Goal: Information Seeking & Learning: Find specific fact

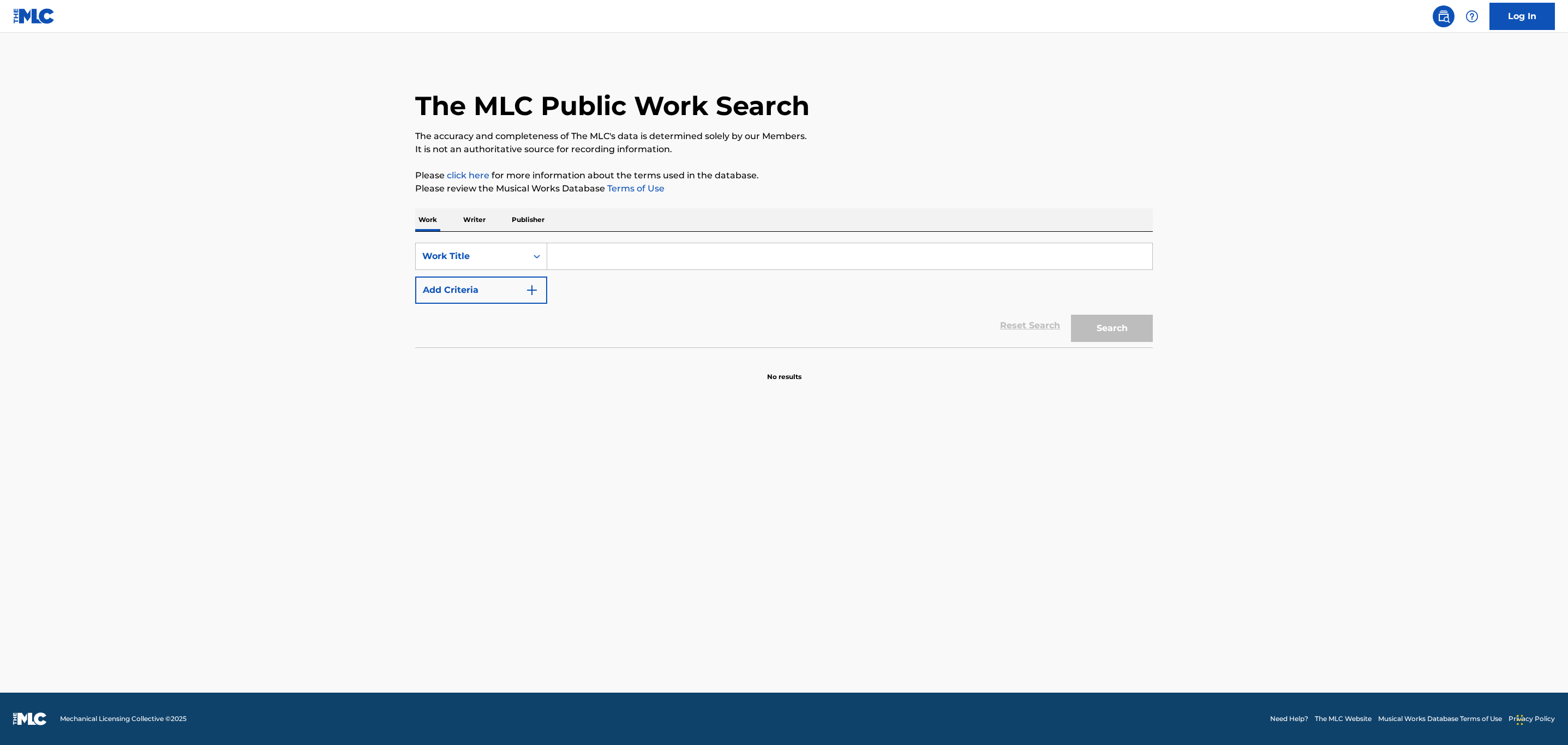
click at [688, 257] on input "Search Form" at bounding box center [850, 256] width 605 height 26
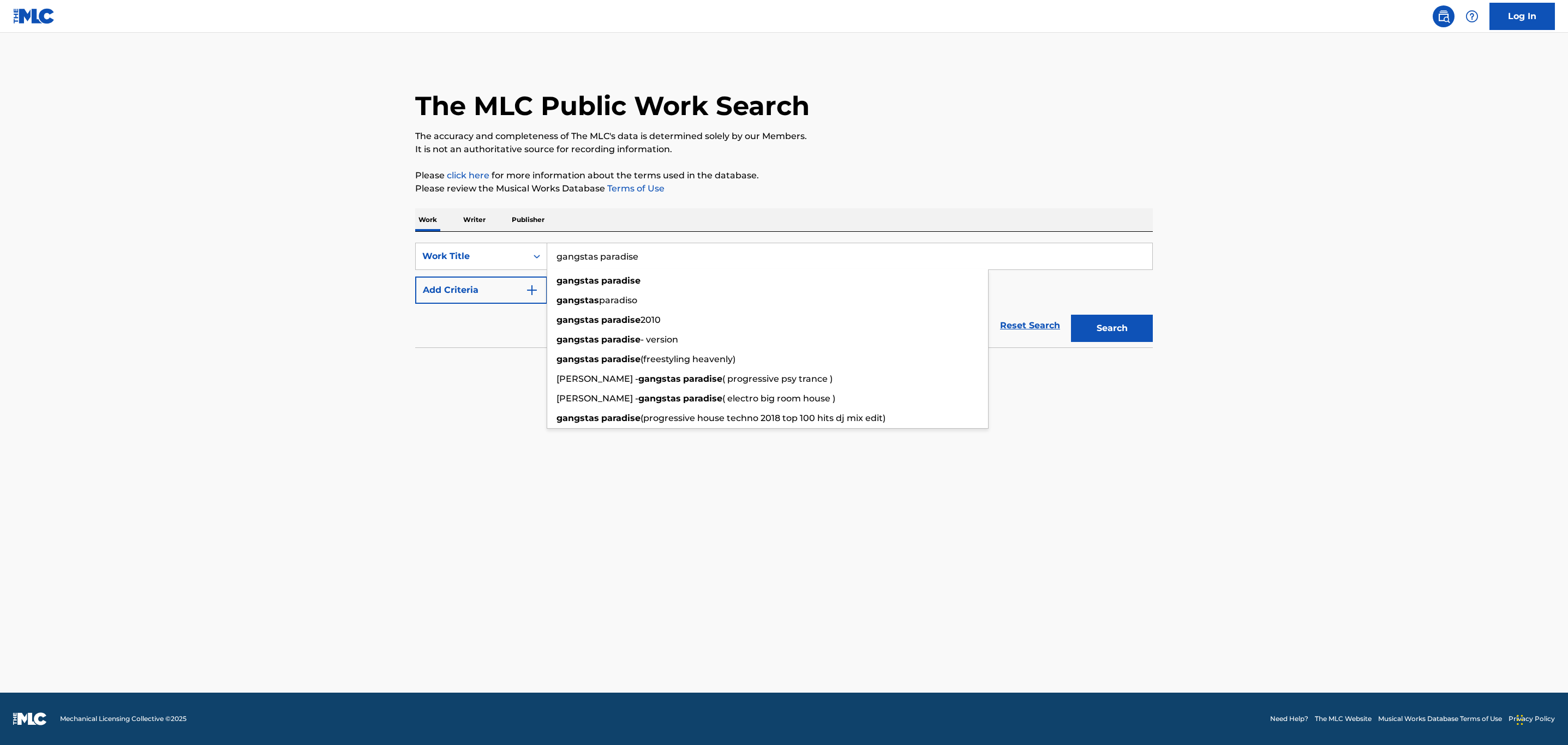
type input "gangstas paradise"
click at [1071, 315] on button "Search" at bounding box center [1111, 328] width 82 height 27
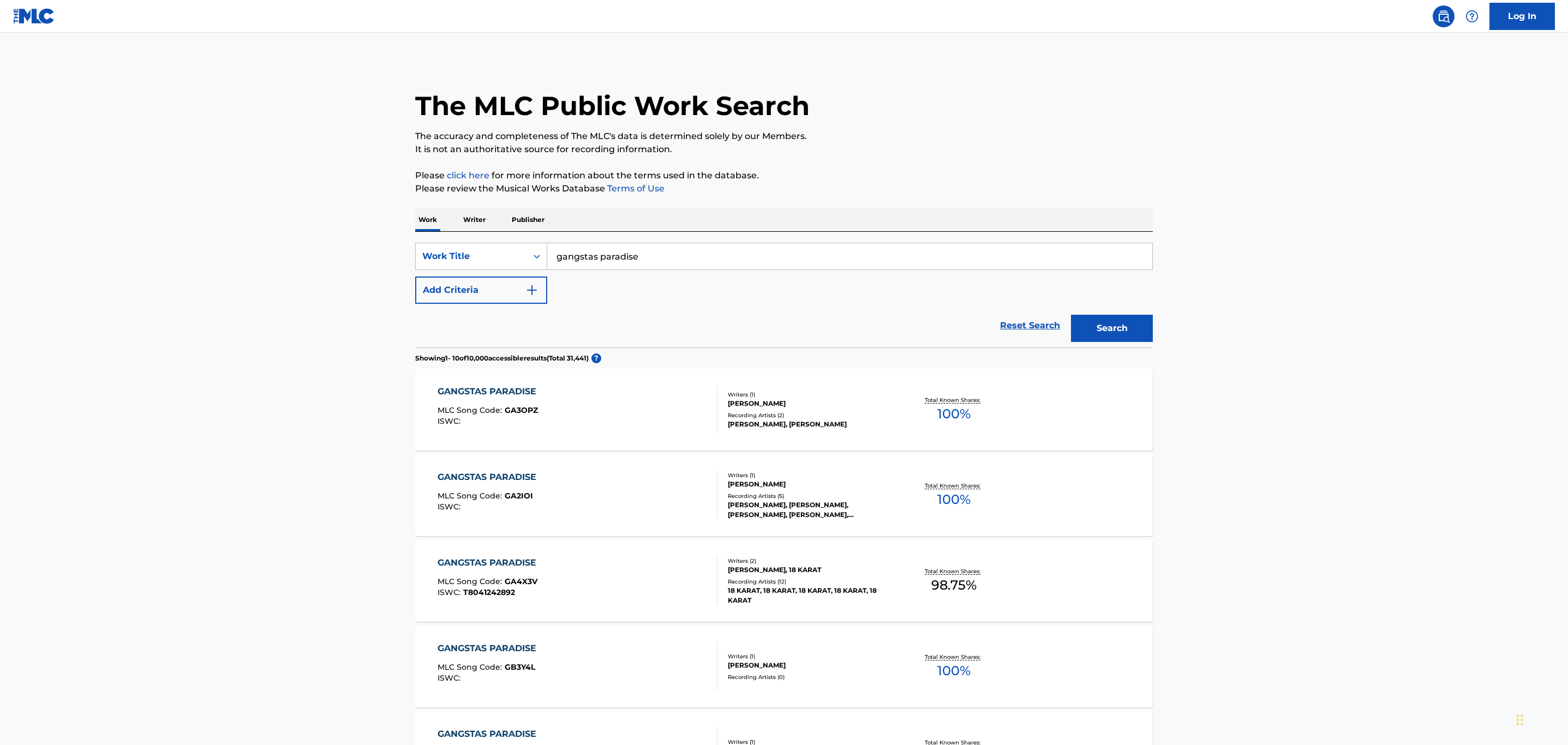
click at [503, 285] on button "Add Criteria" at bounding box center [481, 290] width 132 height 27
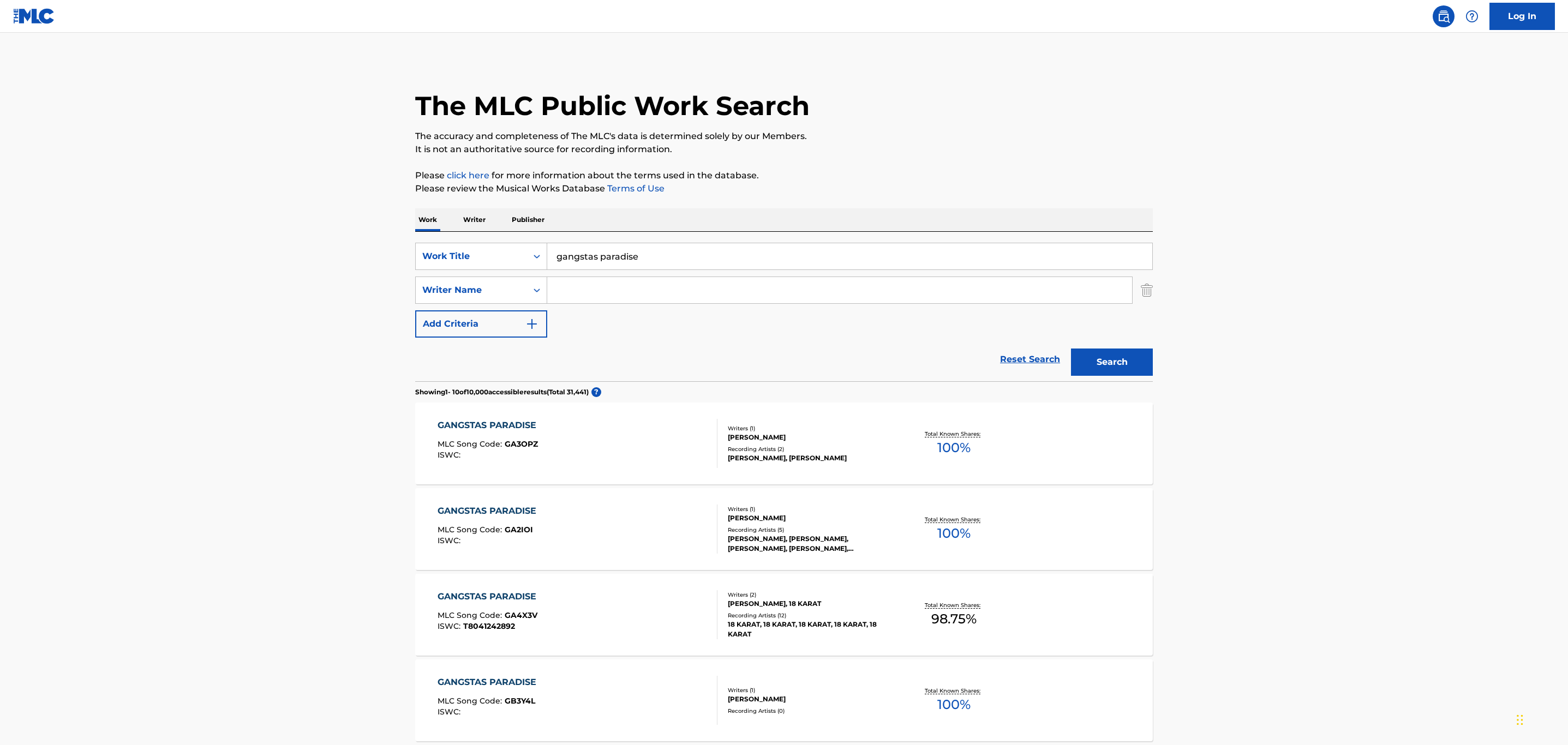
click at [549, 293] on input "Search Form" at bounding box center [839, 290] width 585 height 26
click at [524, 289] on div "Writer Name" at bounding box center [471, 290] width 111 height 21
click at [453, 314] on div "Writer IPI" at bounding box center [481, 317] width 131 height 27
click at [583, 292] on input "Search Form" at bounding box center [839, 290] width 585 height 26
click at [627, 290] on input "Search Form" at bounding box center [839, 290] width 585 height 26
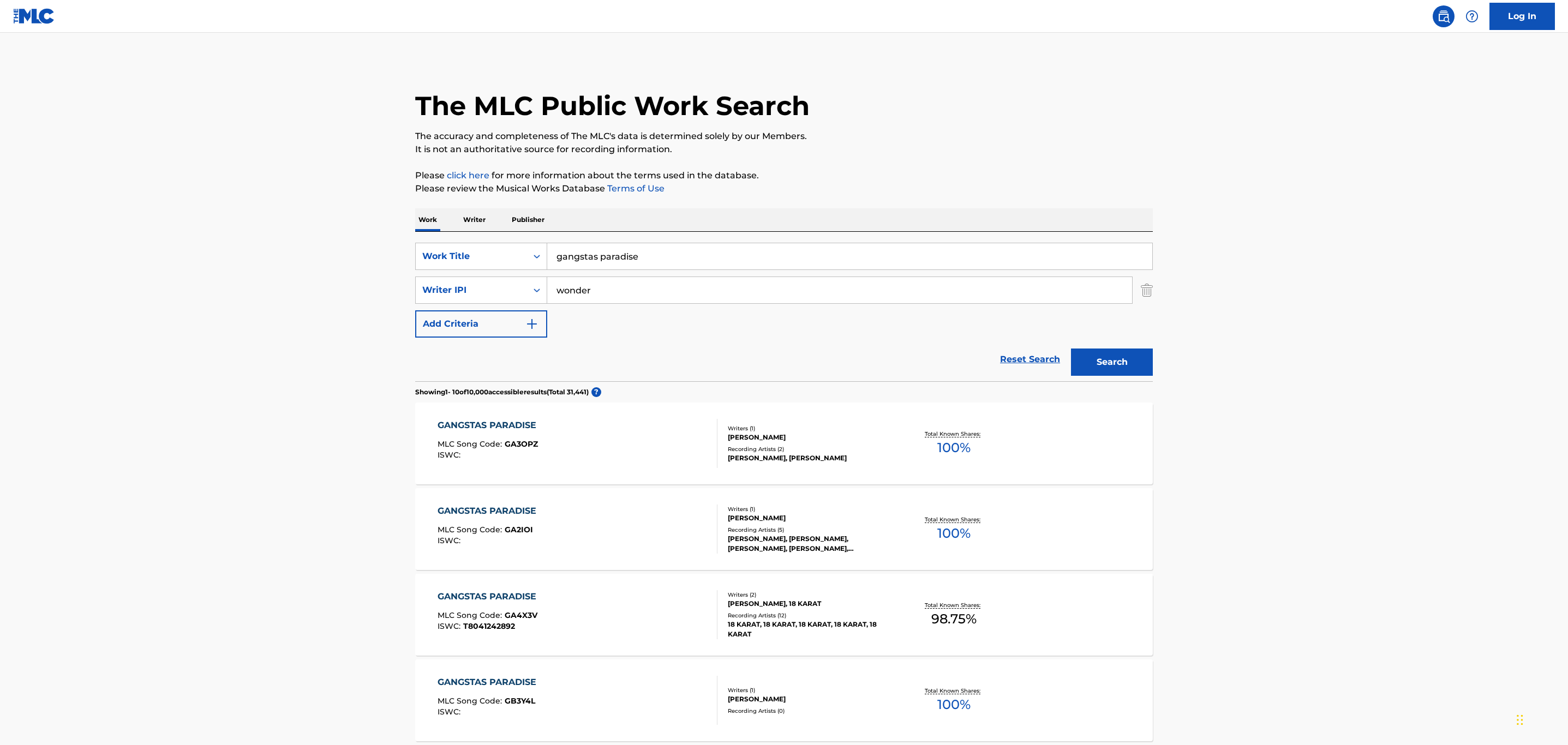
type input "wonder"
click at [1071, 349] on button "Search" at bounding box center [1111, 362] width 82 height 27
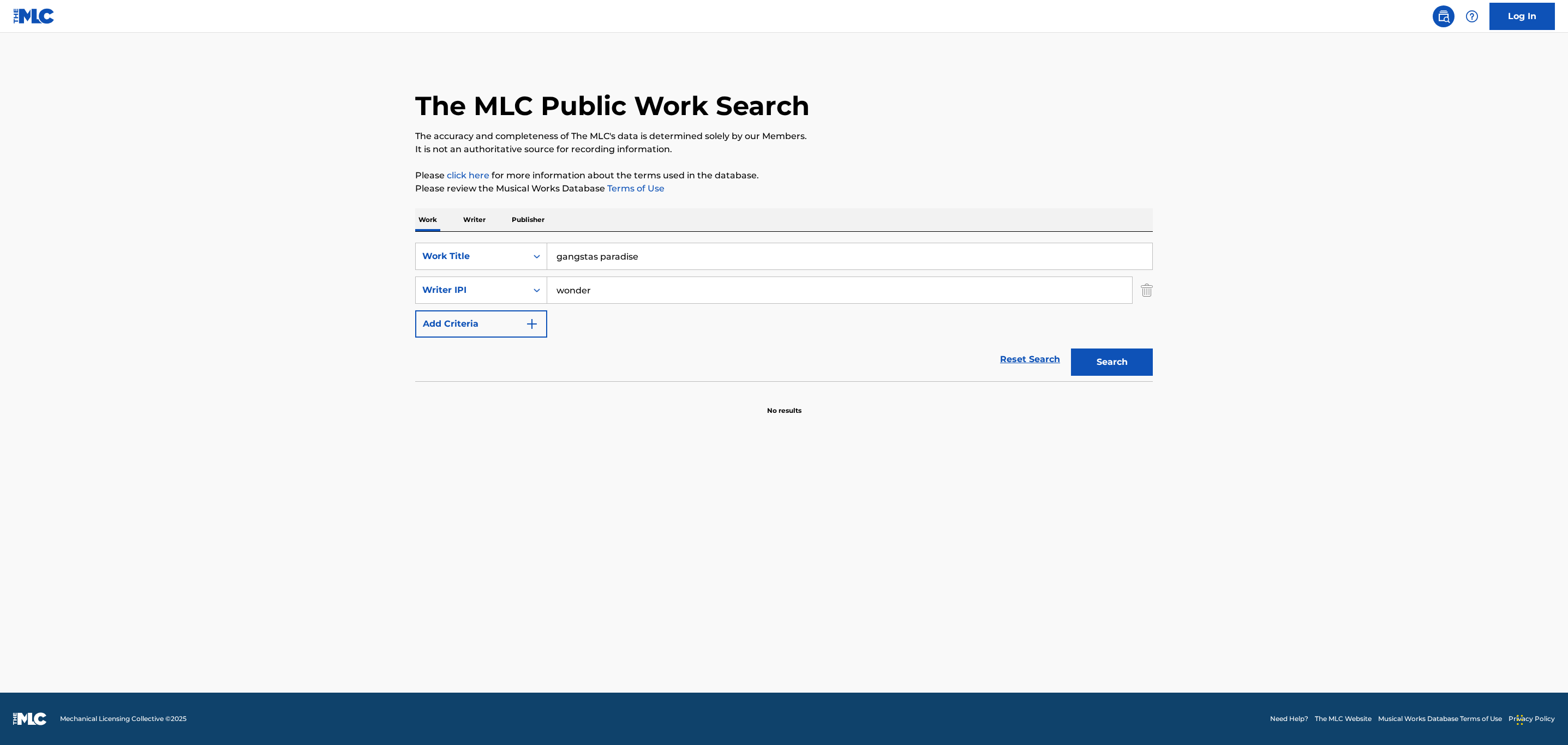
click at [593, 256] on input "gangstas paradise" at bounding box center [850, 256] width 605 height 26
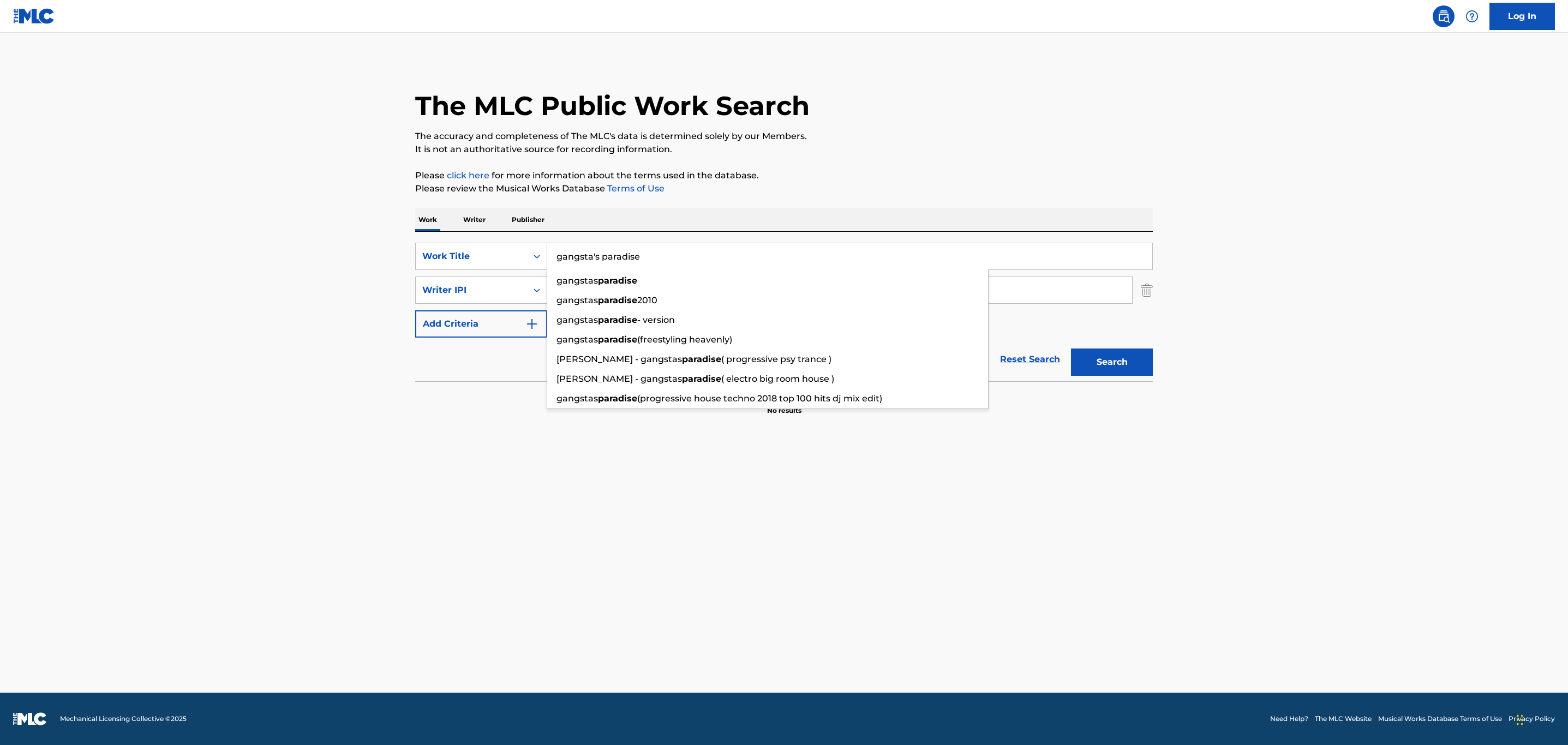
click at [1071, 349] on button "Search" at bounding box center [1111, 362] width 82 height 27
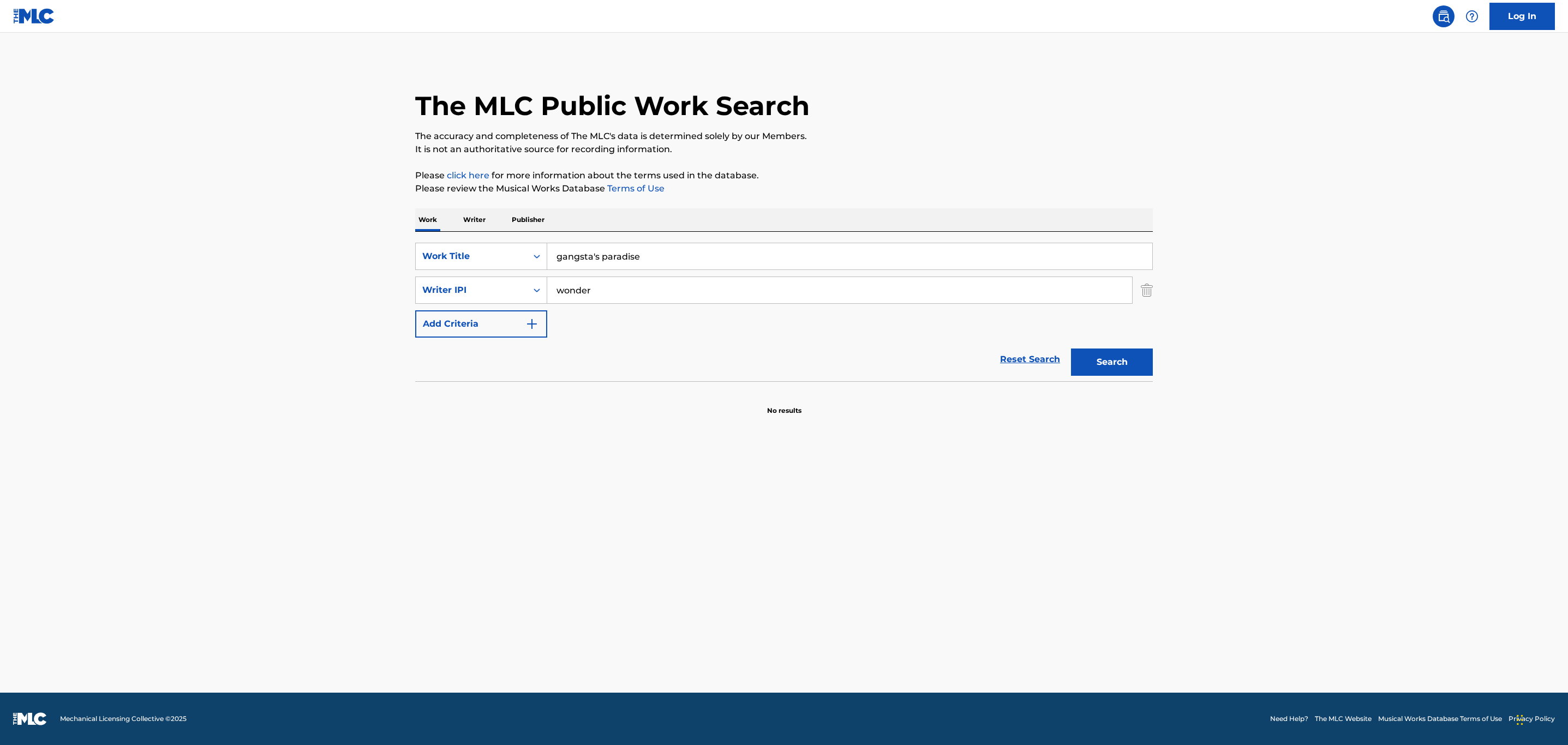
click at [1108, 364] on button "Search" at bounding box center [1111, 362] width 82 height 27
click at [600, 290] on input "wonder" at bounding box center [839, 290] width 585 height 26
drag, startPoint x: 600, startPoint y: 262, endPoint x: 590, endPoint y: 257, distance: 11.2
click at [600, 262] on input "gangsta's paradise" at bounding box center [850, 256] width 605 height 26
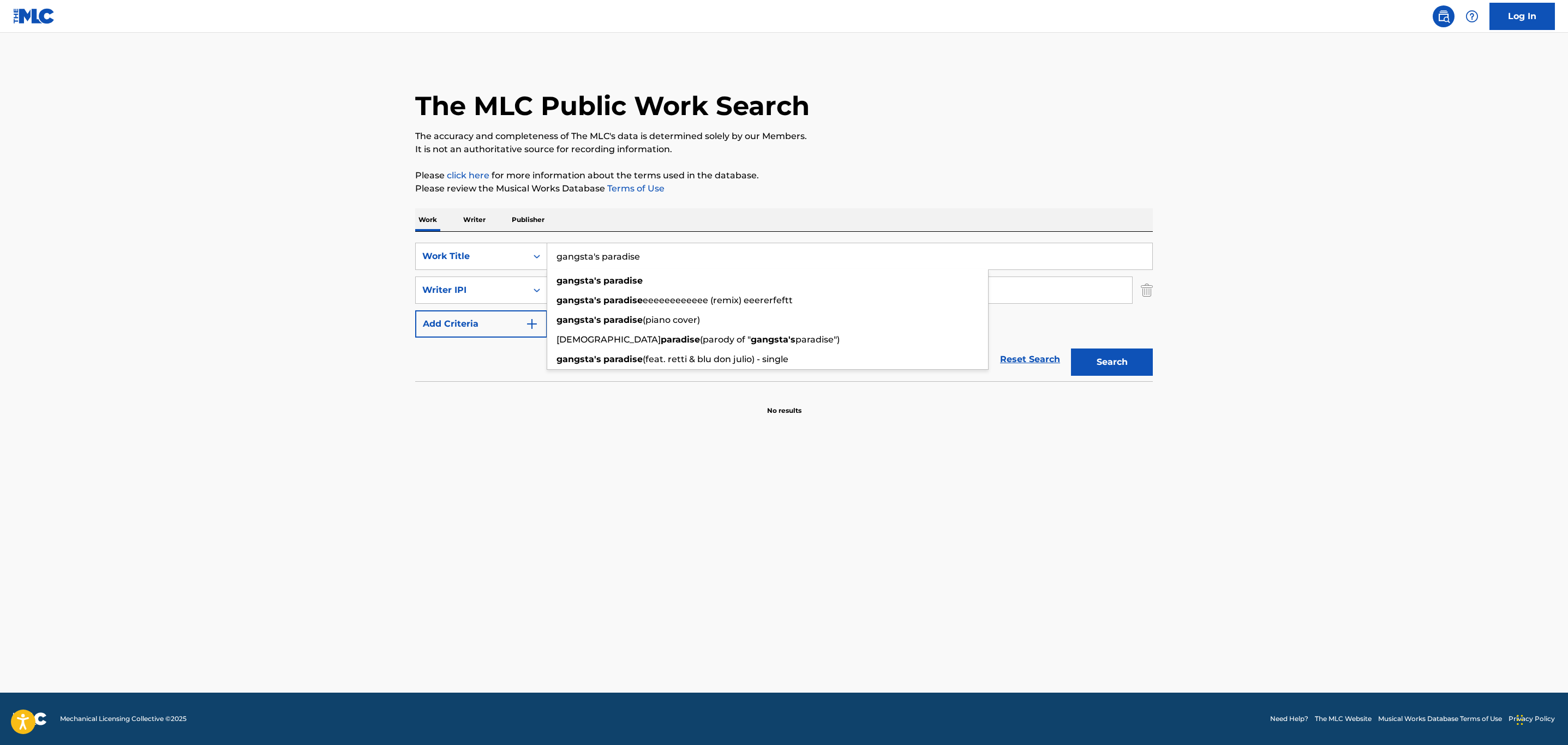
click at [588, 257] on input "gangsta's paradise" at bounding box center [850, 256] width 605 height 26
click at [591, 254] on input "gangsta's paradise" at bounding box center [850, 256] width 605 height 26
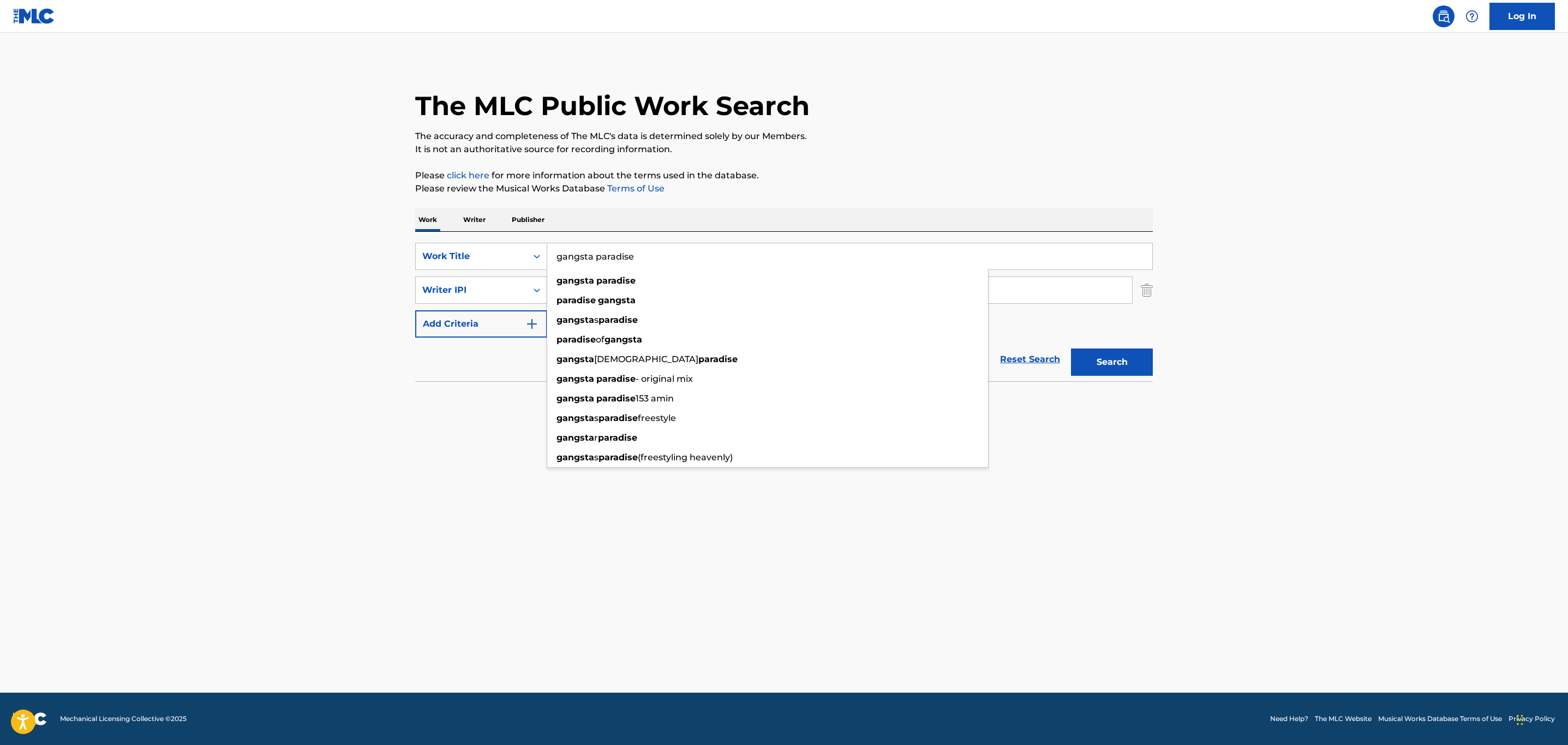
type input "gangsta paradise"
click at [1071, 349] on button "Search" at bounding box center [1111, 362] width 82 height 27
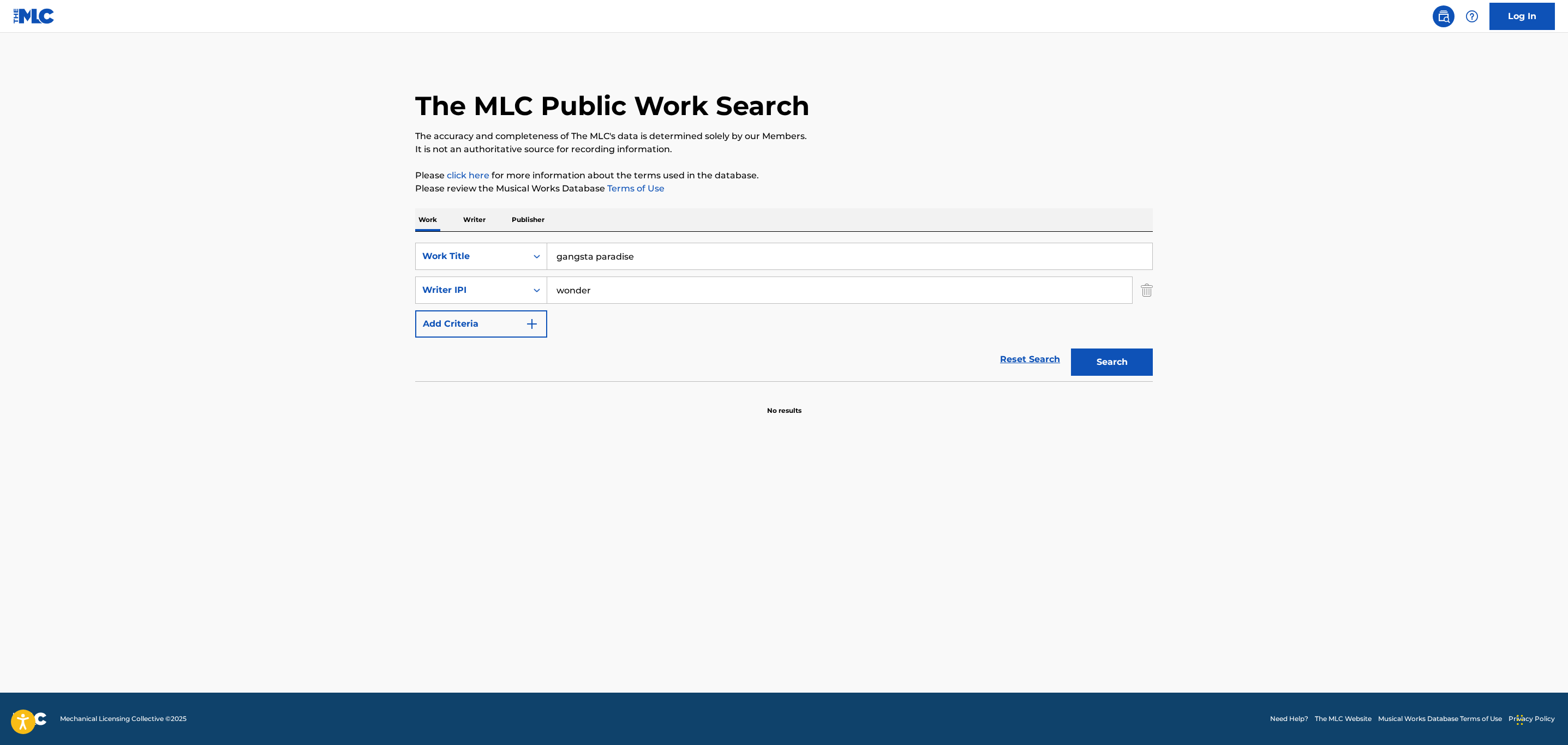
click at [647, 285] on input "wonder" at bounding box center [839, 290] width 585 height 26
click at [1071, 349] on button "Search" at bounding box center [1111, 362] width 82 height 27
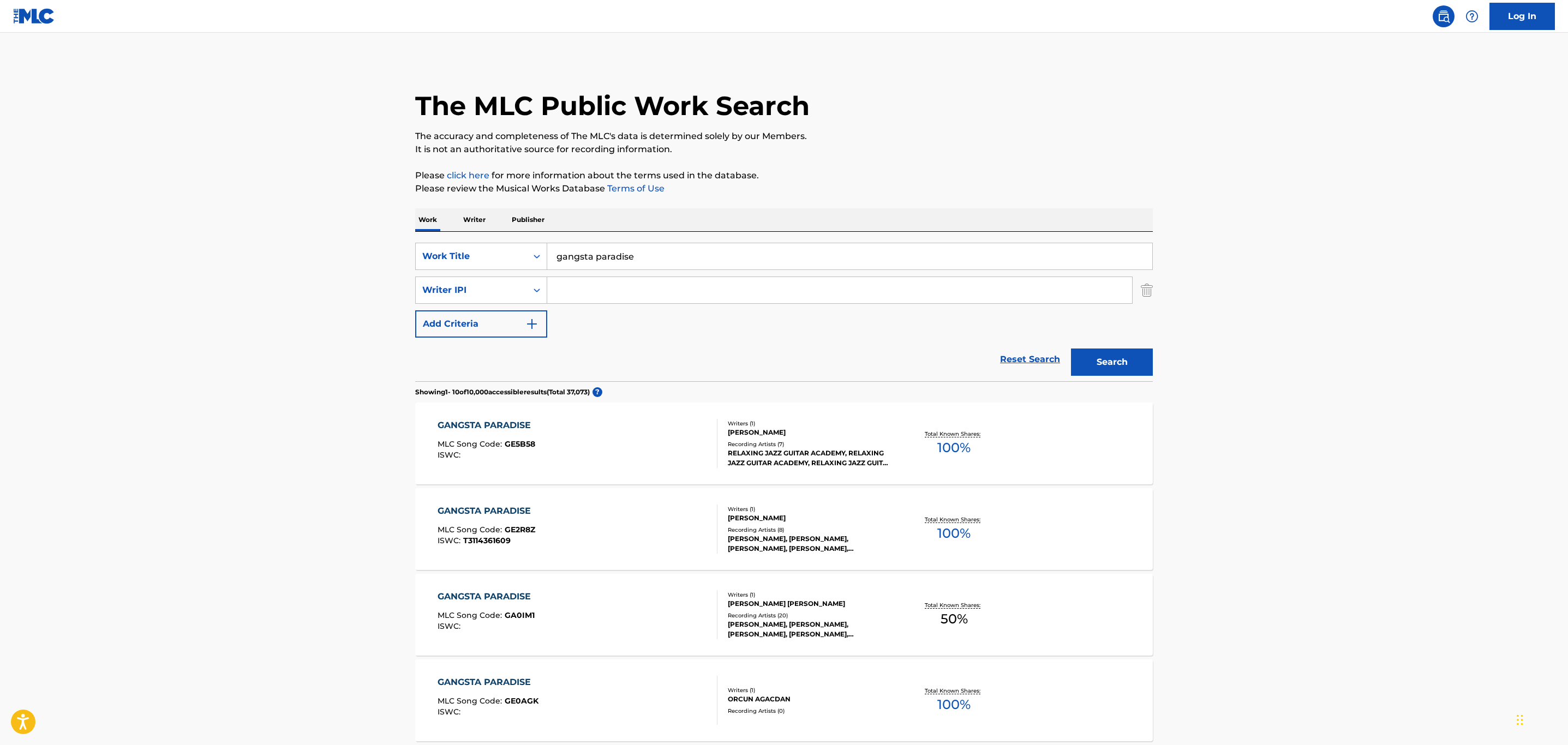
click at [779, 455] on div "RELAXING JAZZ GUITAR ACADEMY, RELAXING JAZZ GUITAR ACADEMY, RELAXING JAZZ GUITA…" at bounding box center [810, 458] width 165 height 19
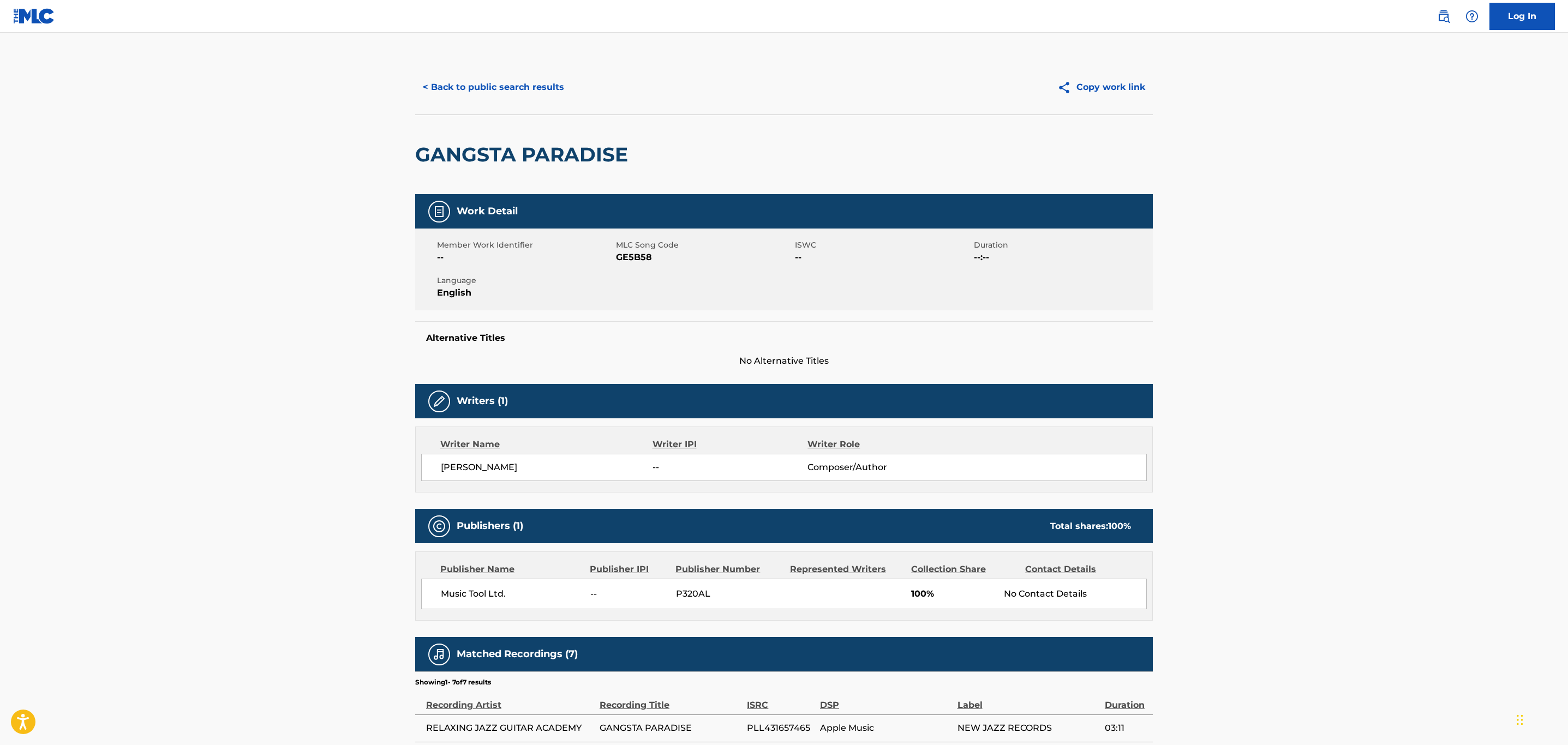
click at [444, 79] on button "< Back to public search results" at bounding box center [493, 87] width 156 height 27
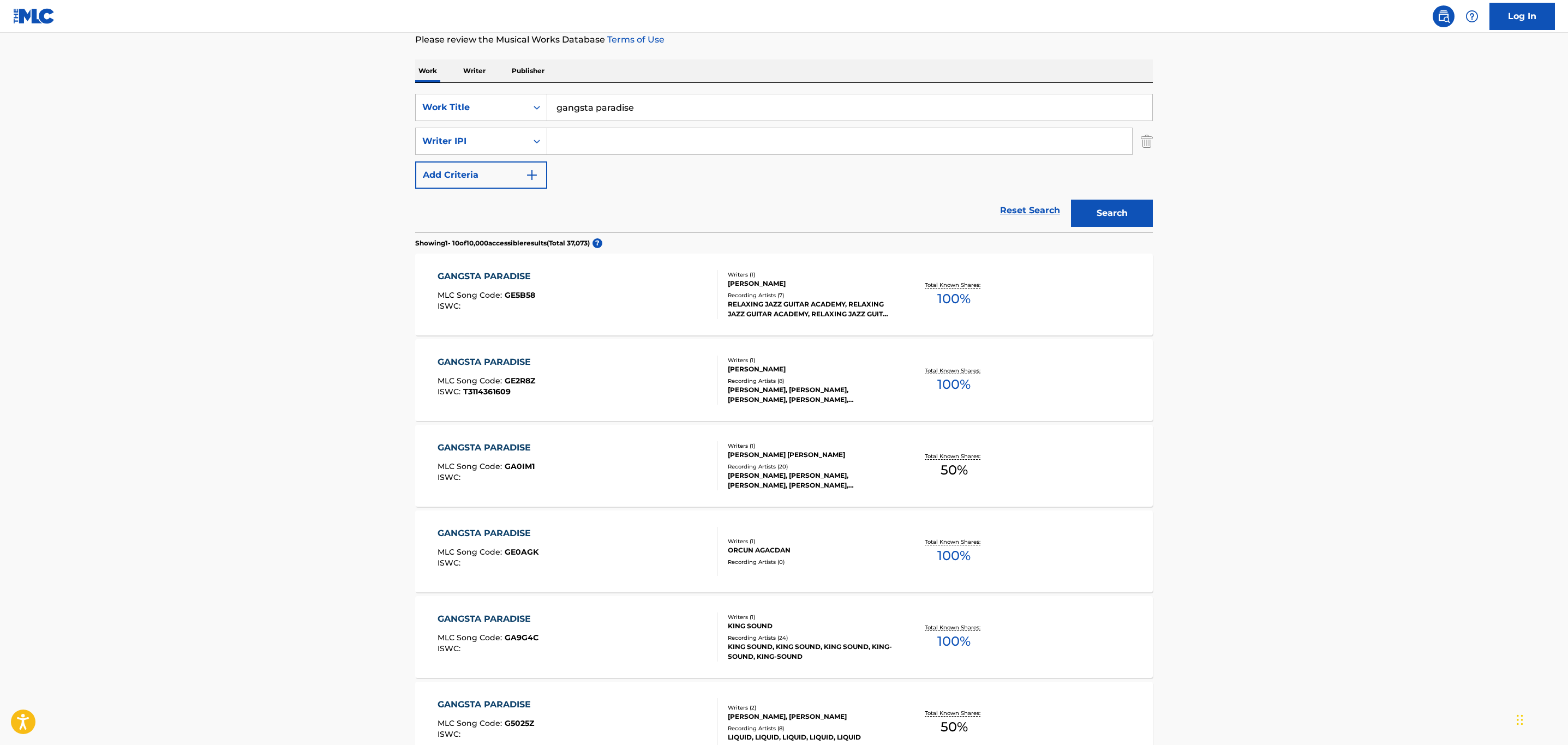
scroll to position [164, 0]
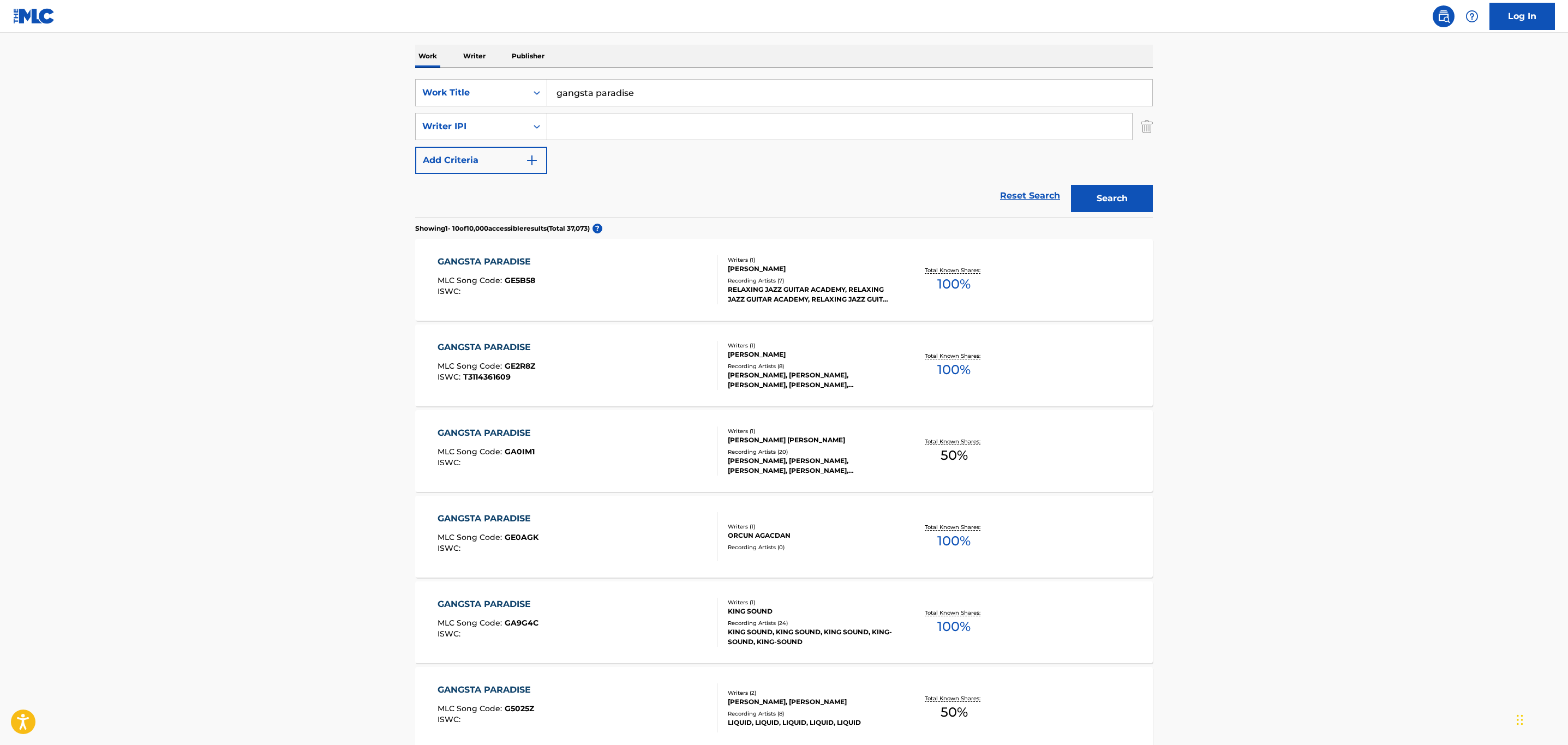
click at [474, 352] on div "GANGSTA PARADISE" at bounding box center [487, 348] width 99 height 13
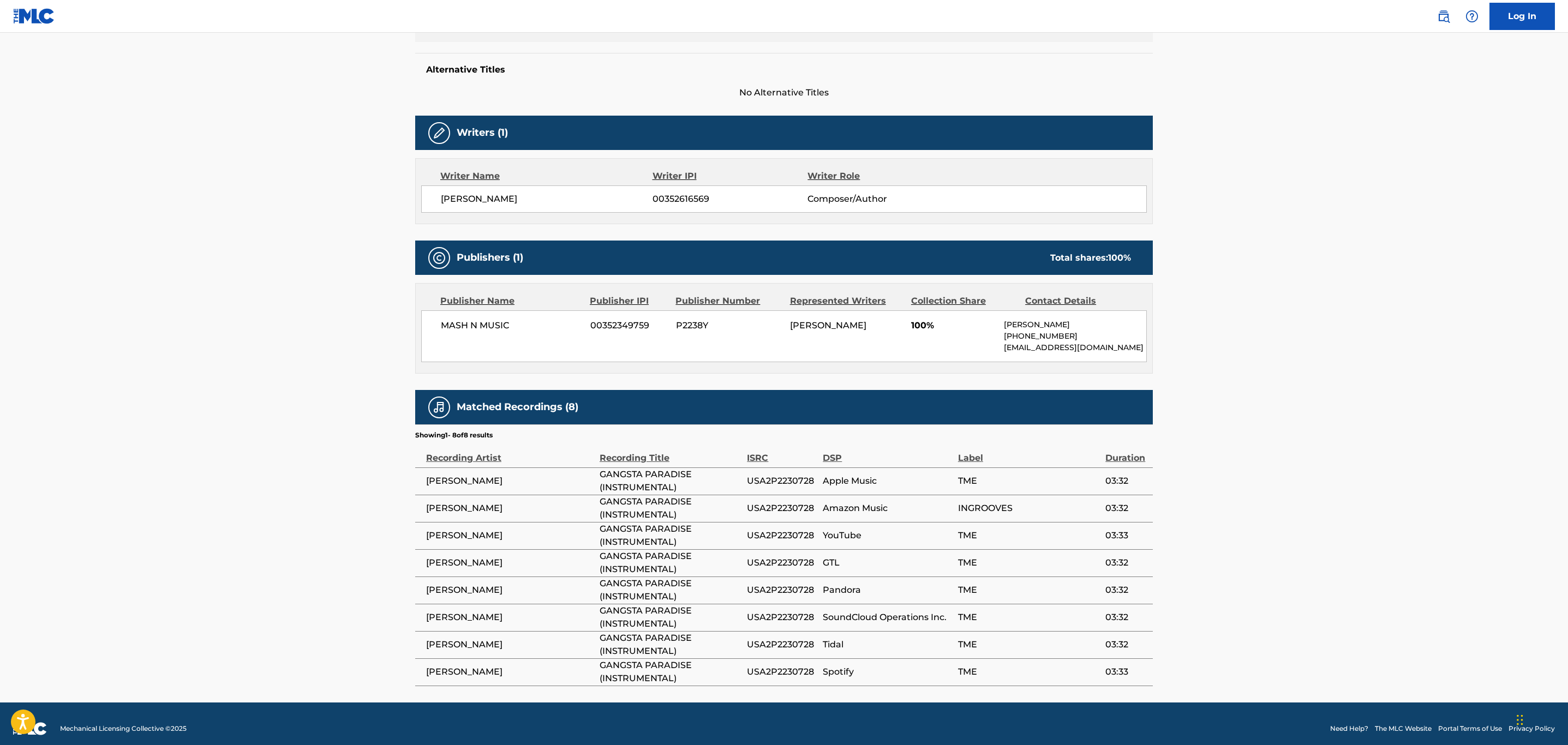
scroll to position [280, 0]
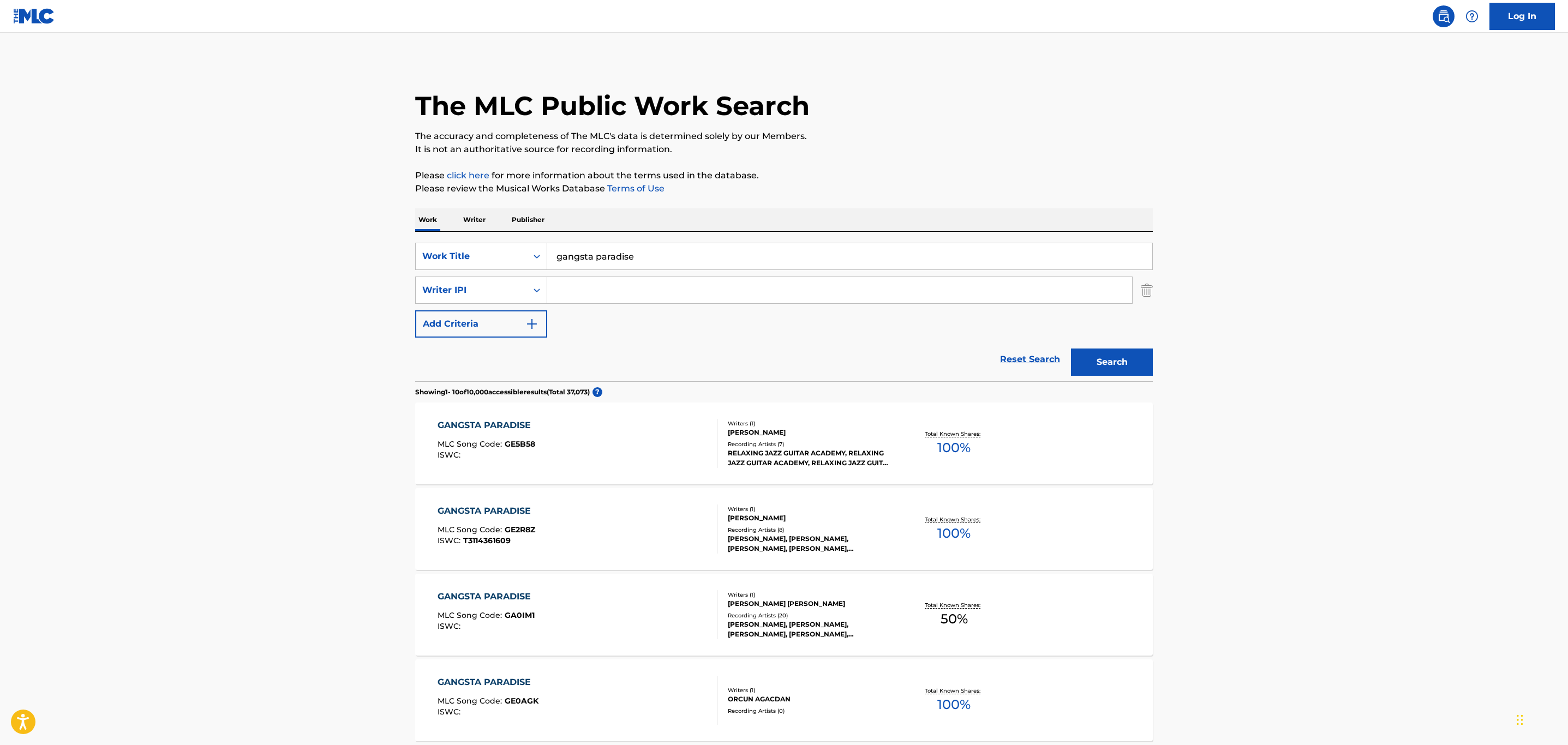
click at [666, 256] on input "gangsta paradise" at bounding box center [850, 256] width 605 height 26
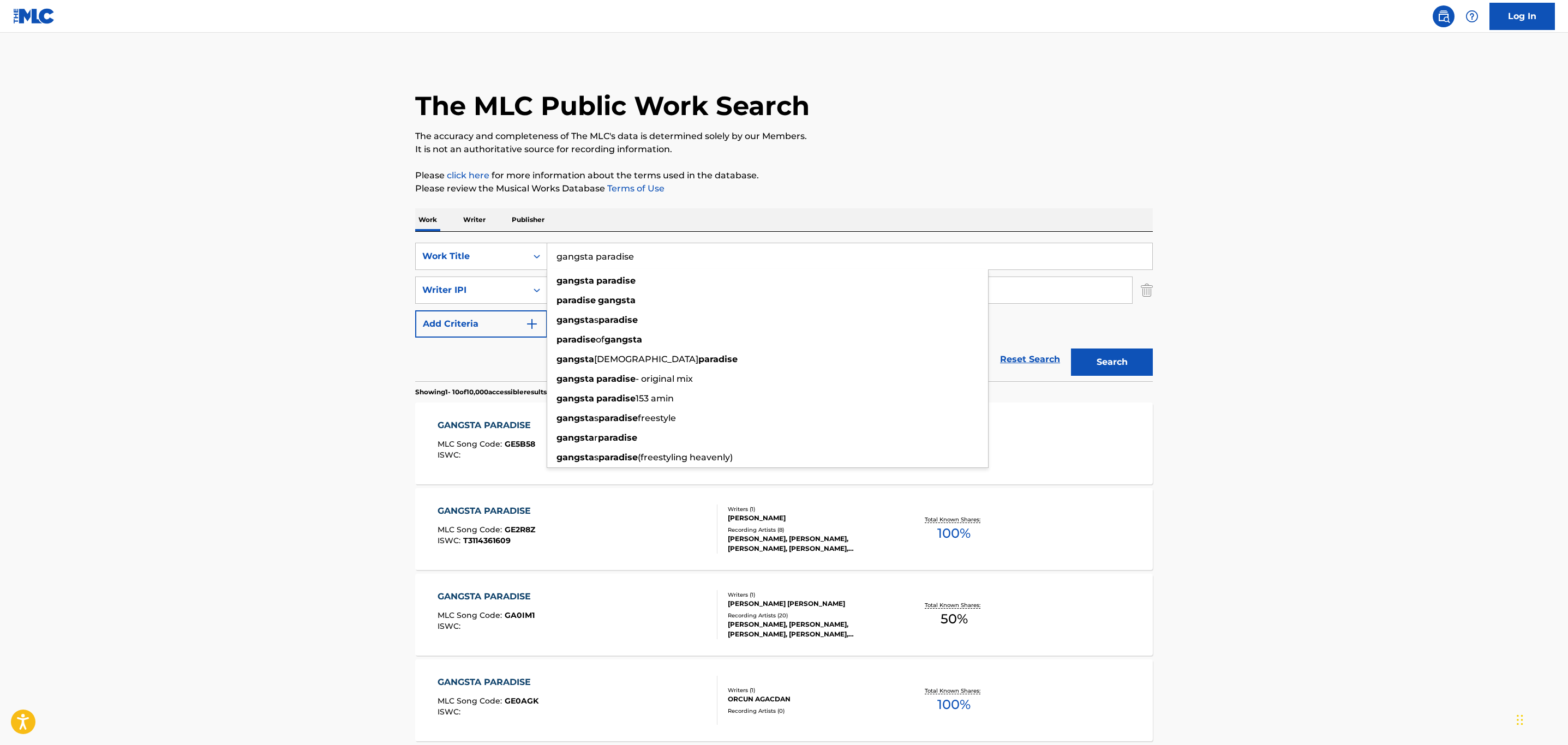
drag, startPoint x: 677, startPoint y: 257, endPoint x: 360, endPoint y: 184, distance: 325.3
click at [355, 198] on main "The MLC Public Work Search The accuracy and completeness of The MLC's data is d…" at bounding box center [784, 675] width 1568 height 1284
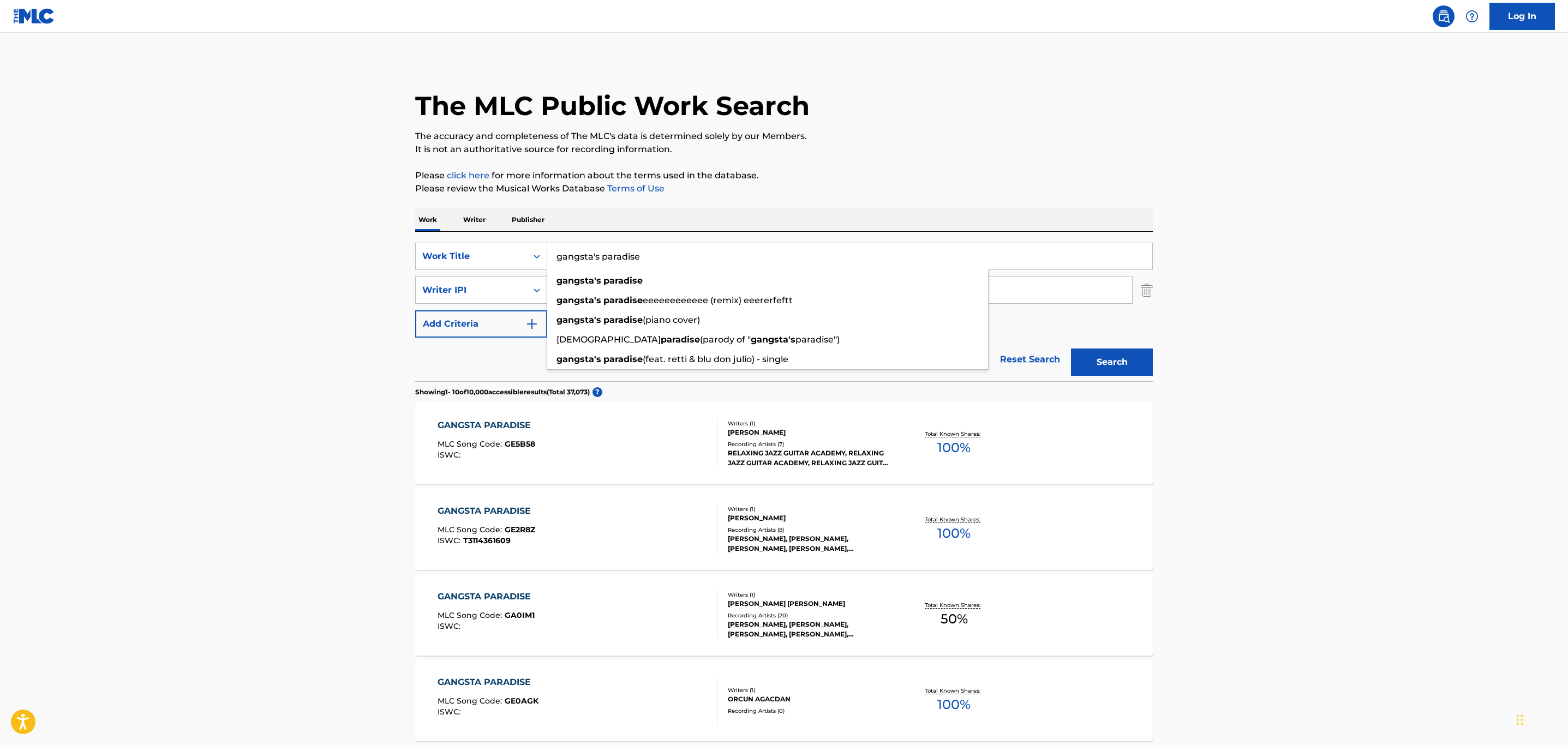
type input "gangsta's paradise"
click at [1071, 349] on button "Search" at bounding box center [1111, 362] width 82 height 27
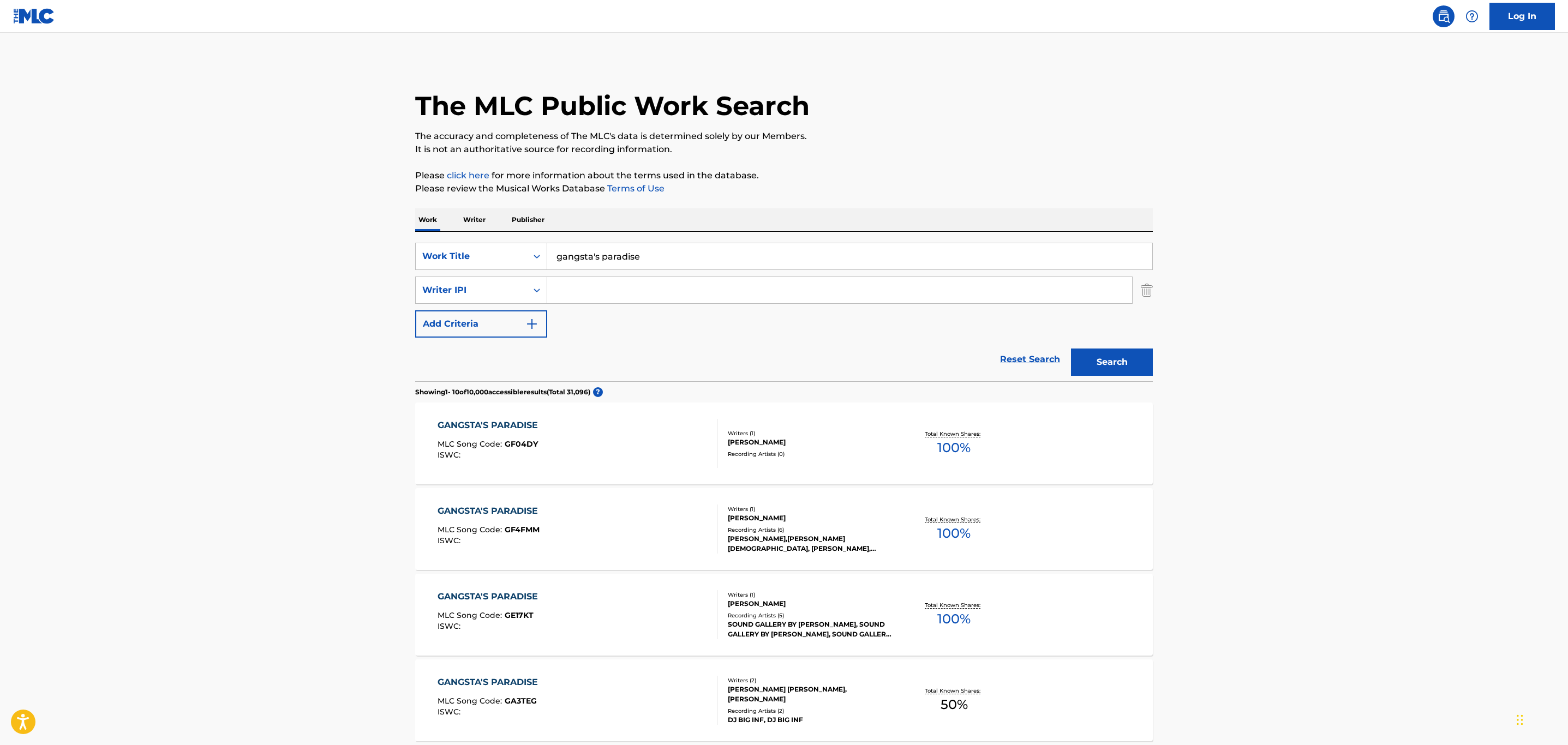
click at [758, 435] on div "Writers ( 1 )" at bounding box center [810, 433] width 165 height 8
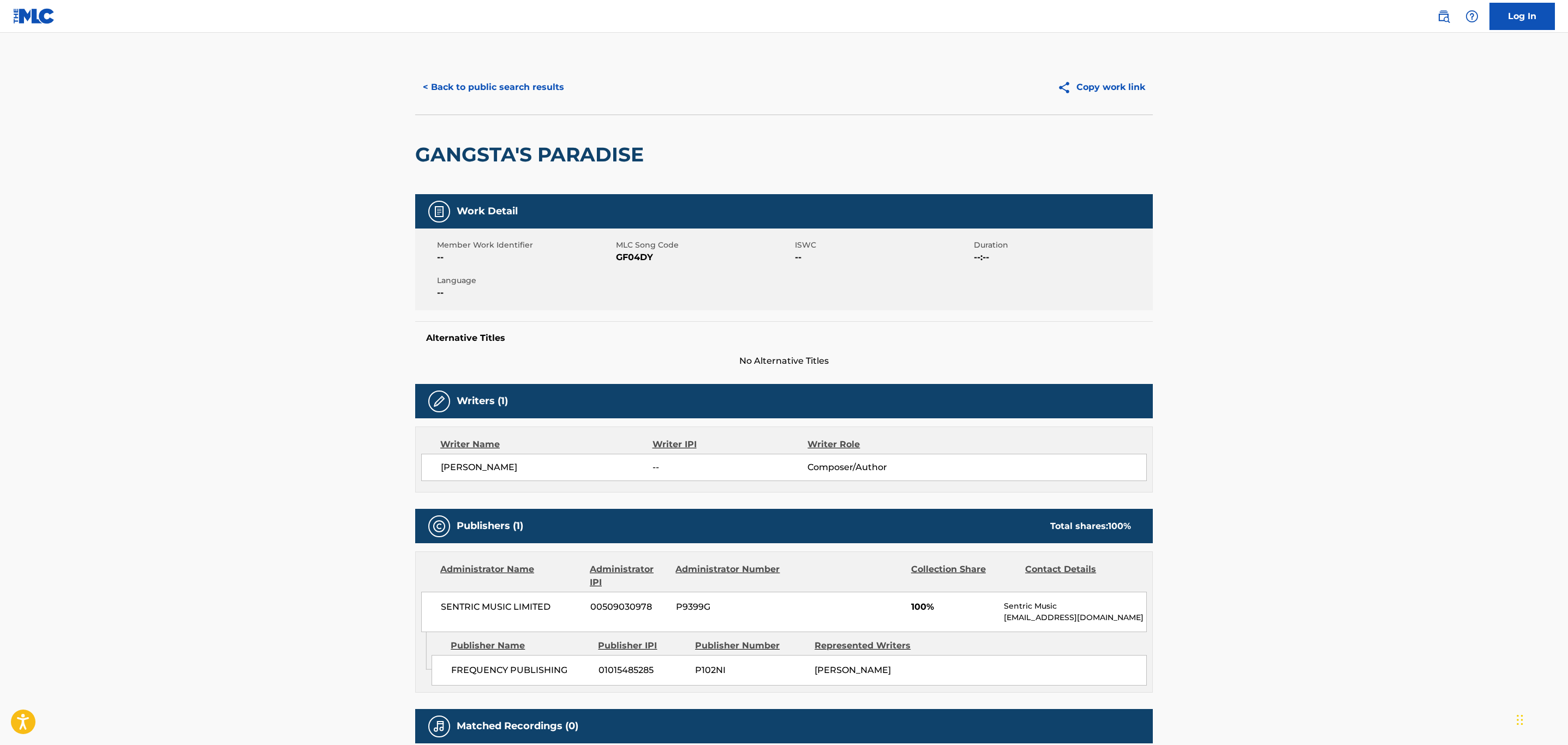
click at [440, 88] on button "< Back to public search results" at bounding box center [493, 87] width 156 height 27
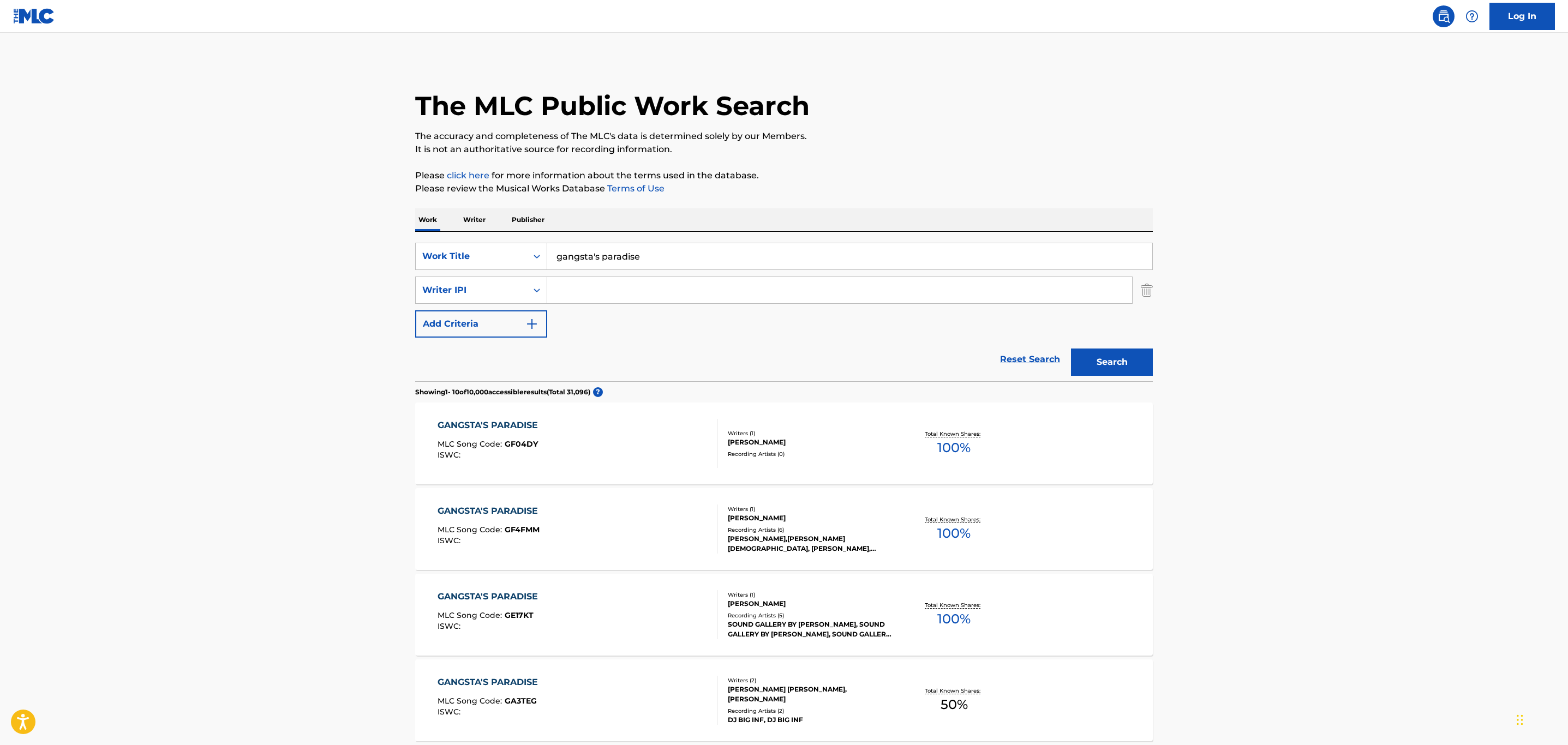
click at [481, 517] on div "GANGSTA'S PARADISE" at bounding box center [491, 511] width 106 height 13
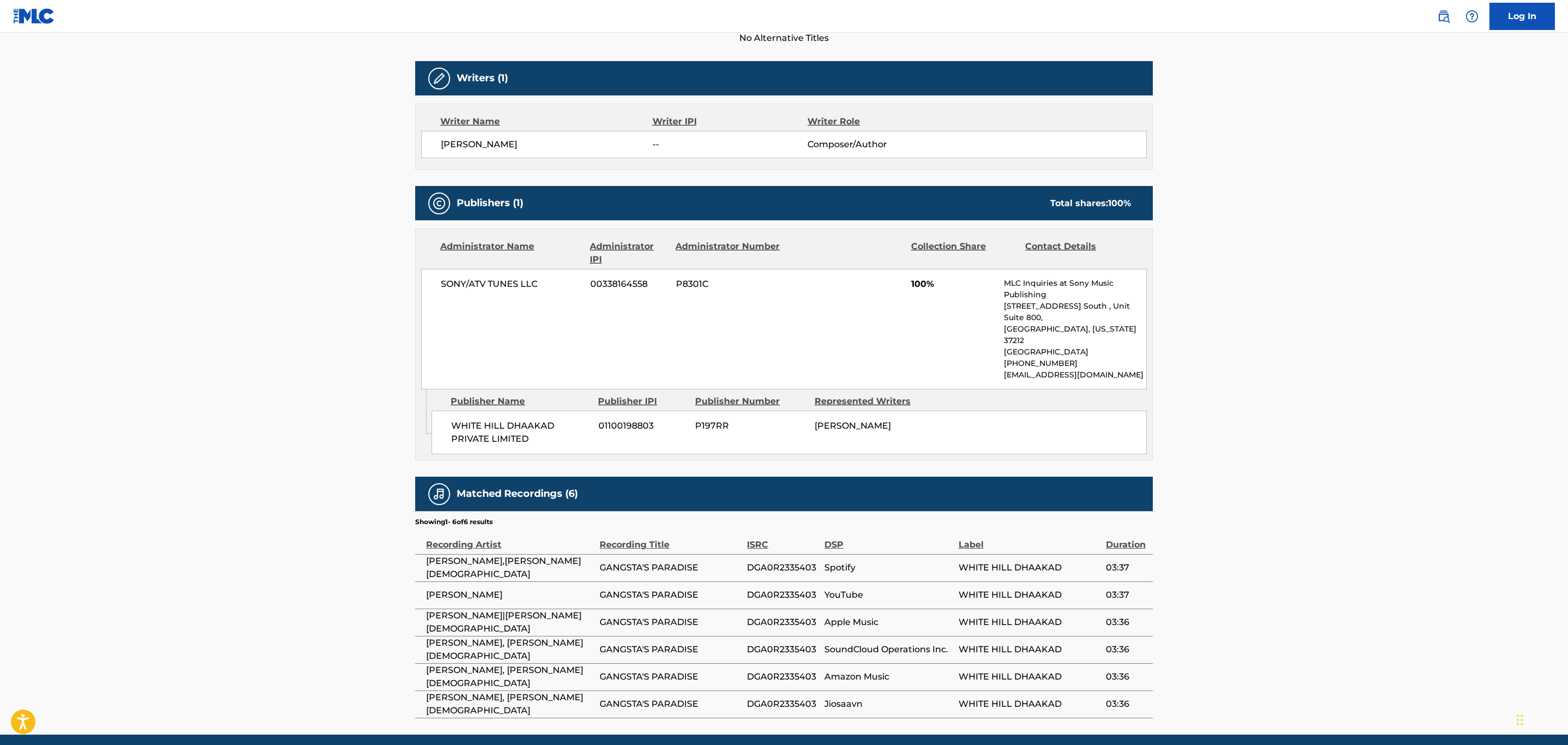
scroll to position [327, 0]
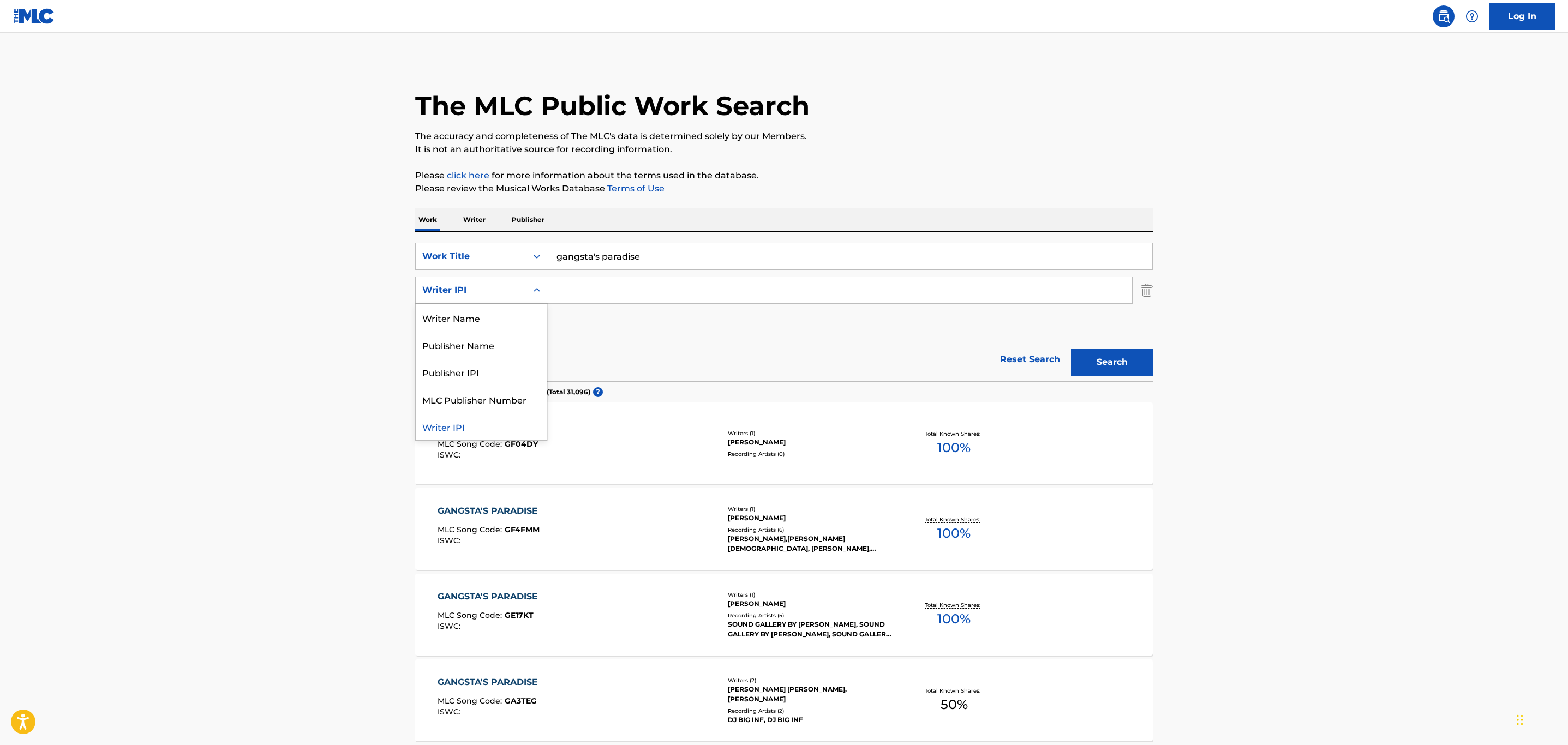
click at [498, 285] on div "Writer IPI" at bounding box center [471, 290] width 98 height 13
click at [1144, 297] on img "Search Form" at bounding box center [1147, 290] width 12 height 27
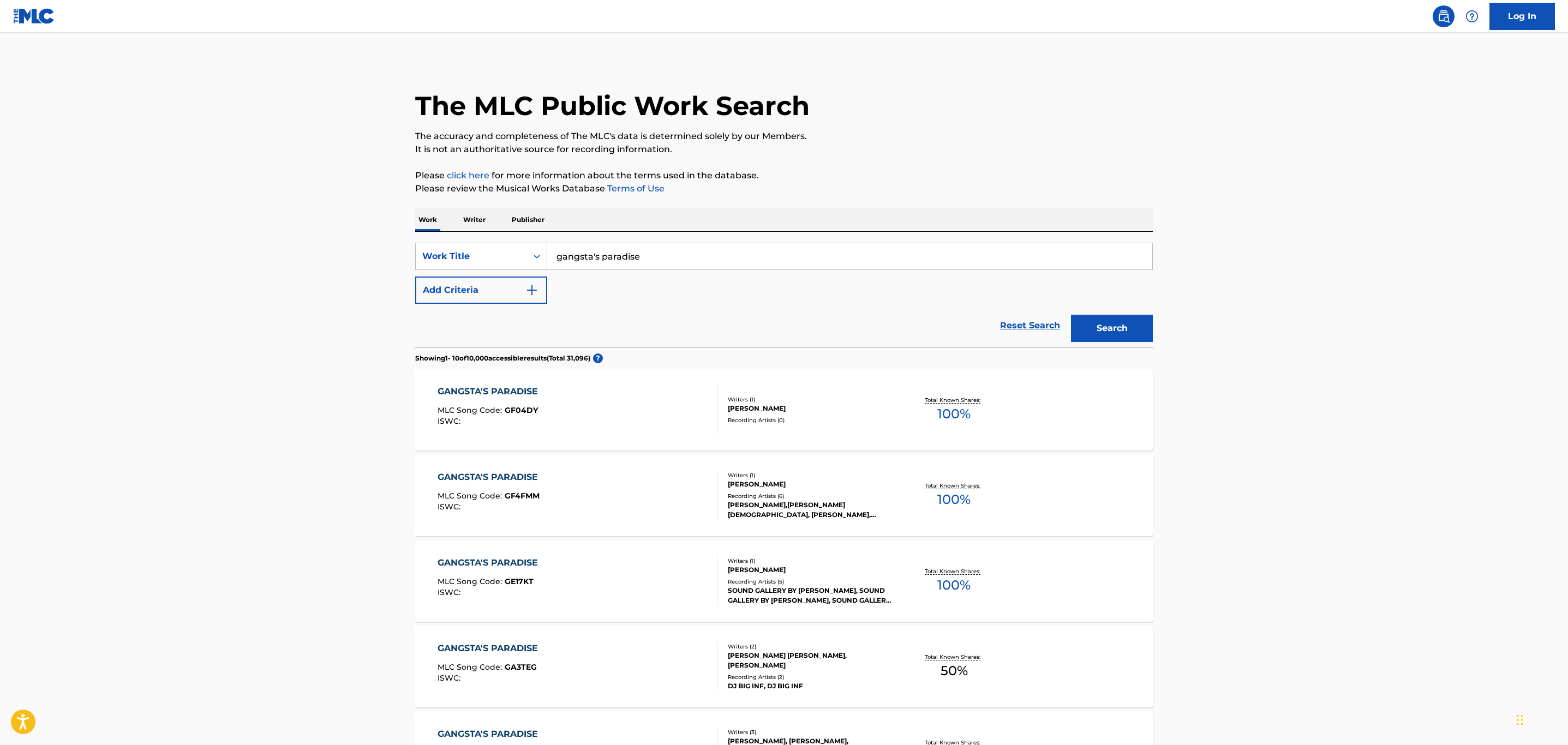
click at [1120, 327] on button "Search" at bounding box center [1111, 328] width 82 height 27
click at [524, 287] on button "Add Criteria" at bounding box center [481, 290] width 132 height 27
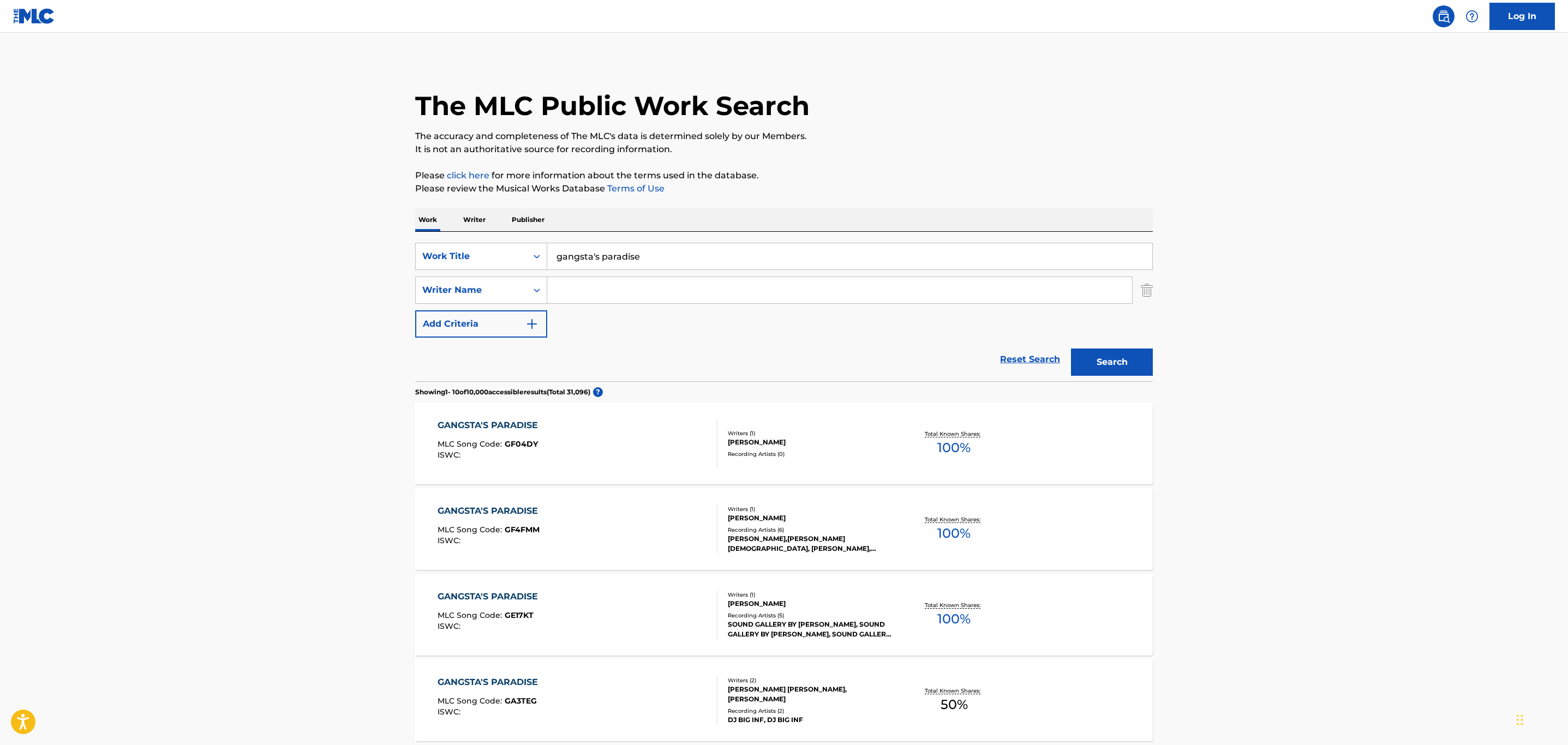
click at [615, 298] on input "Search Form" at bounding box center [839, 290] width 585 height 26
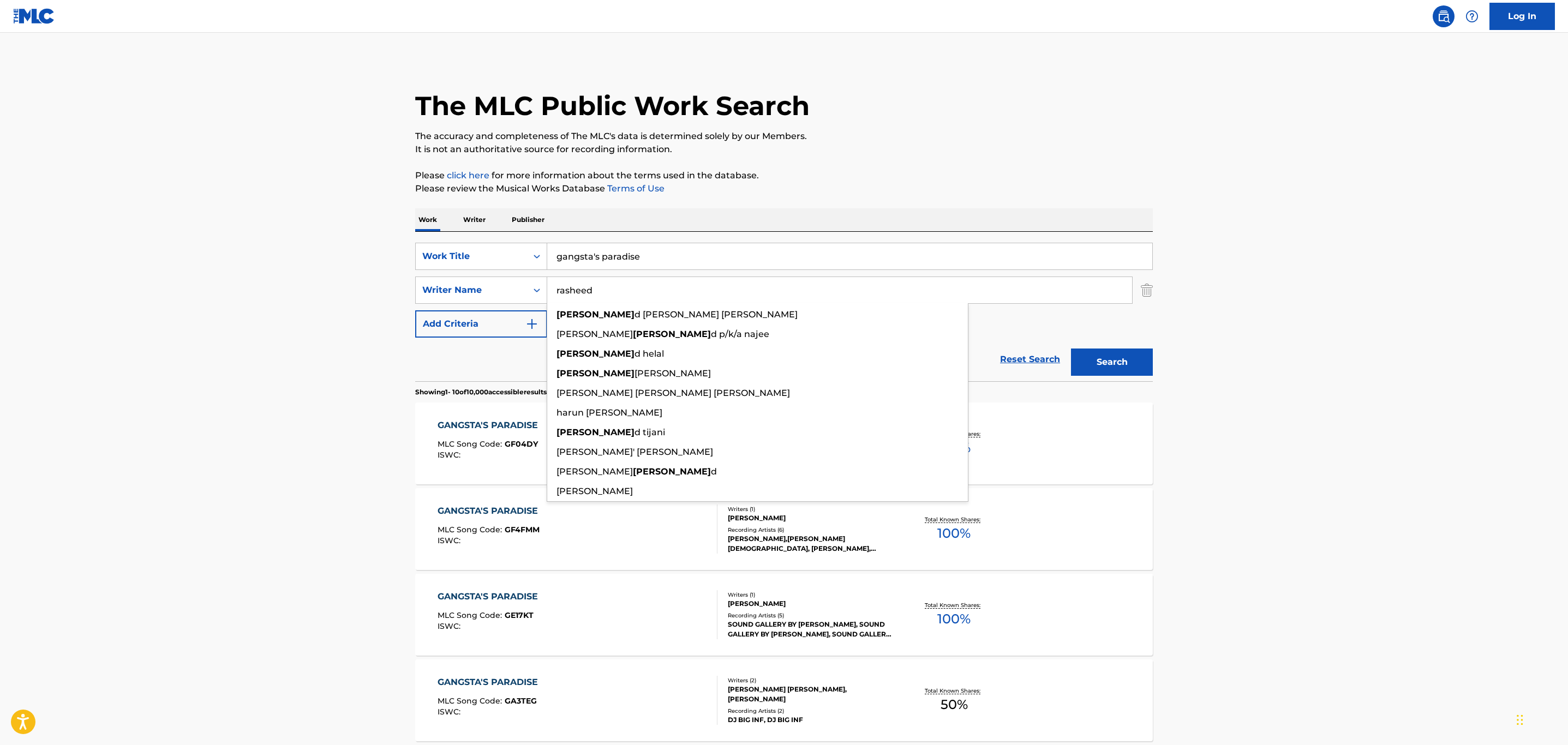
type input "rasheed"
click at [1071, 349] on button "Search" at bounding box center [1111, 362] width 82 height 27
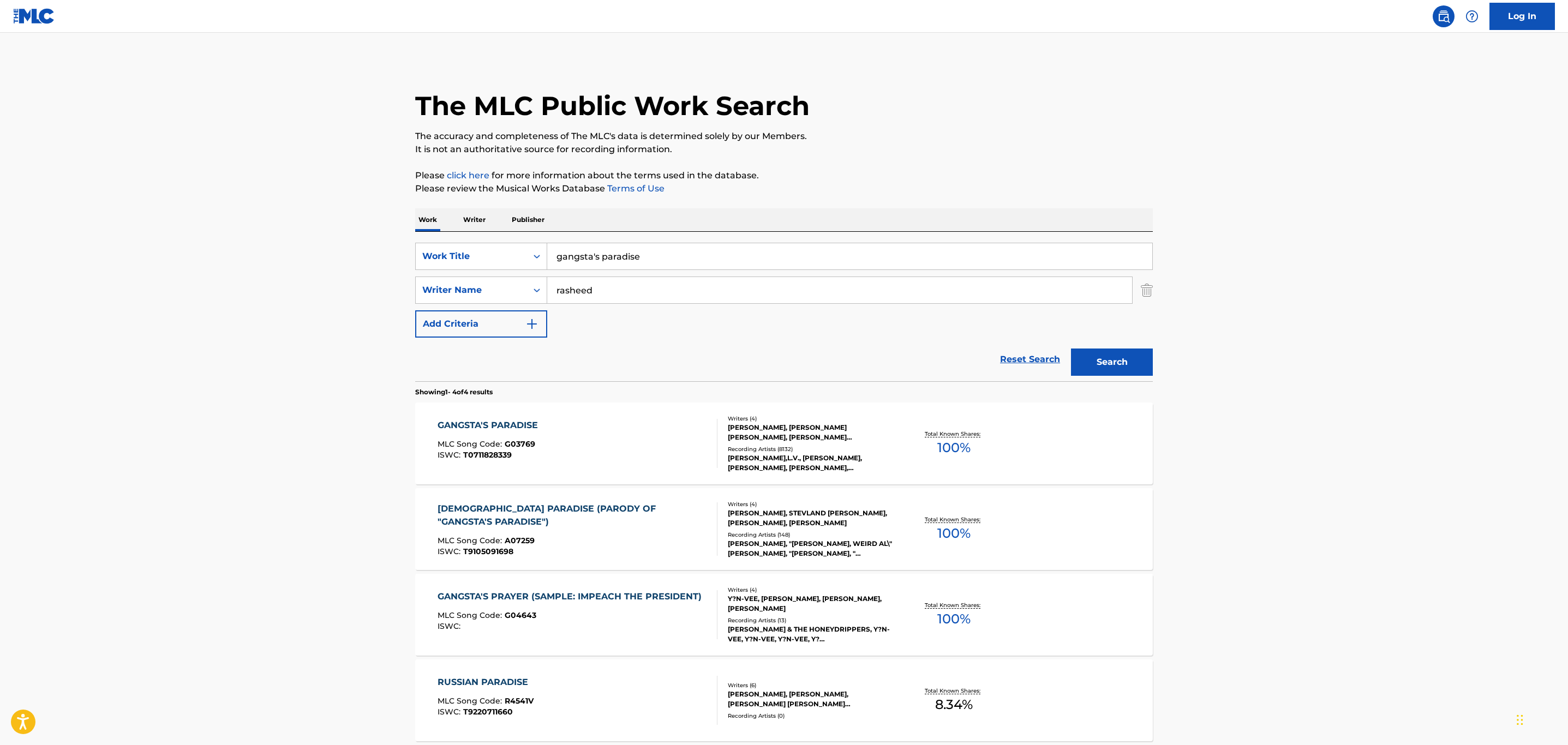
click at [837, 432] on div "[PERSON_NAME], [PERSON_NAME] [PERSON_NAME], [PERSON_NAME] [PERSON_NAME]" at bounding box center [810, 433] width 165 height 19
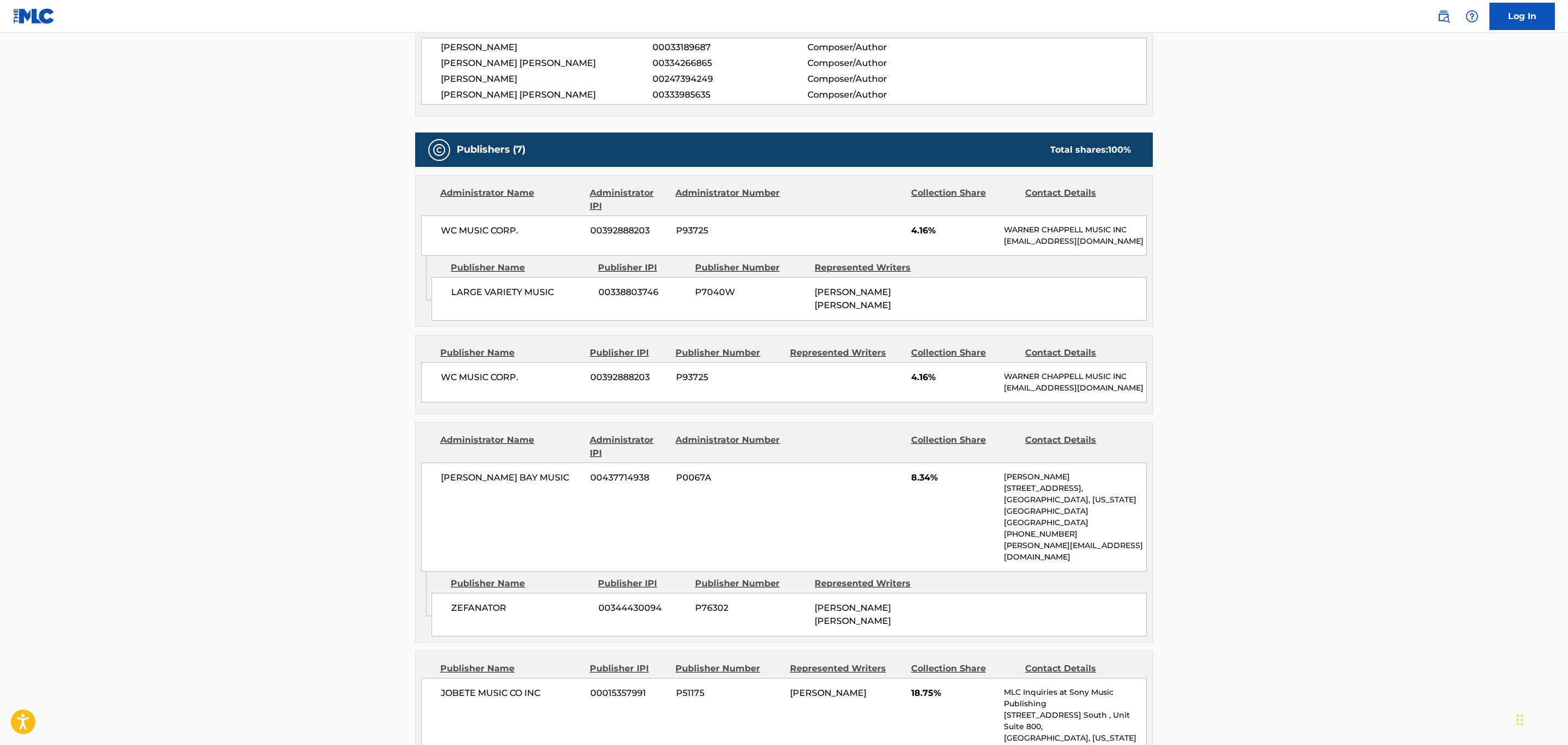
scroll to position [842, 0]
